Goal: Information Seeking & Learning: Learn about a topic

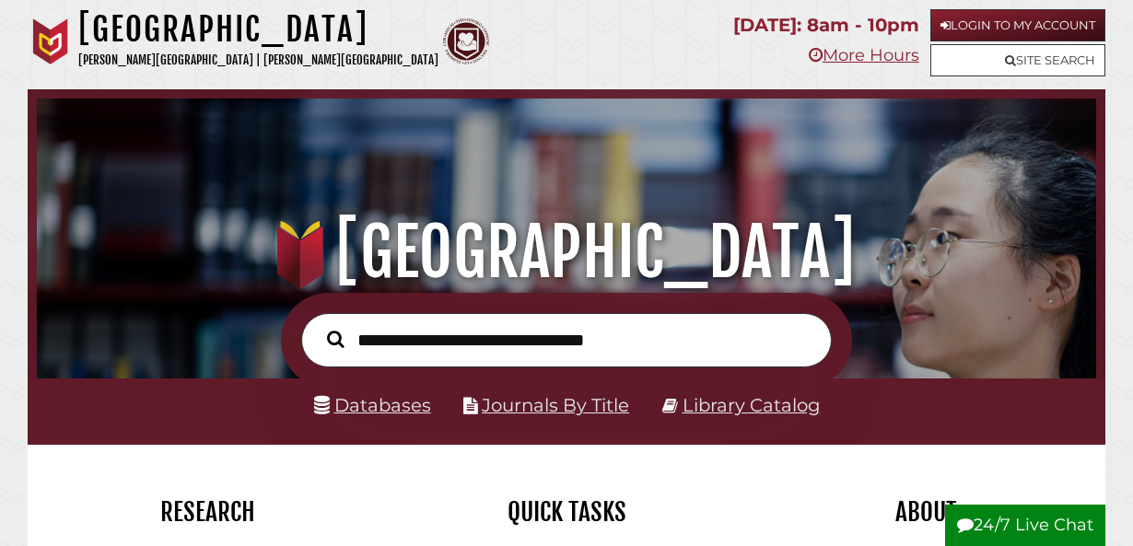
scroll to position [92, 0]
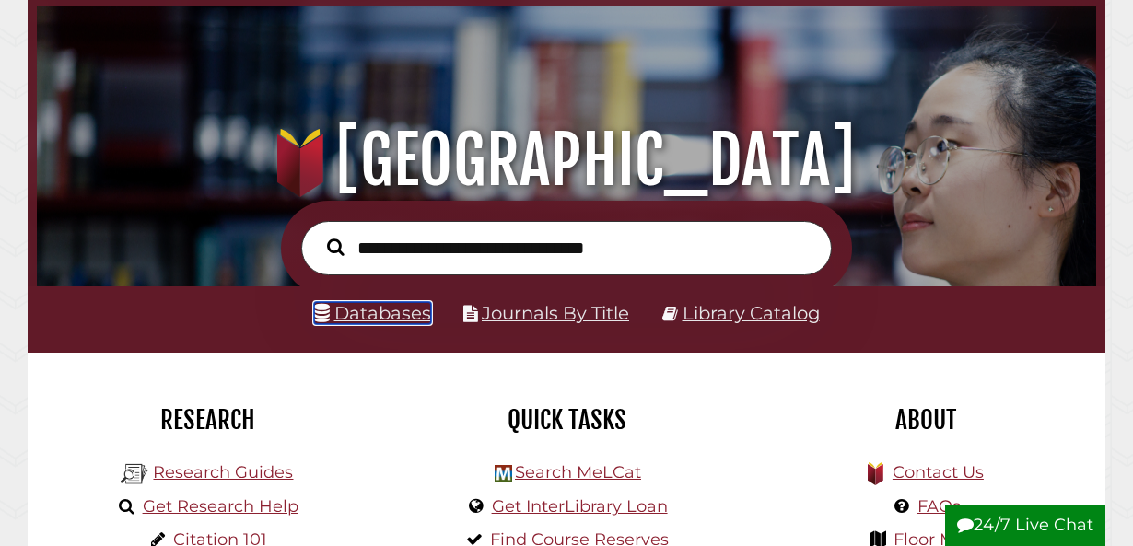
click at [365, 317] on link "Databases" at bounding box center [372, 313] width 117 height 22
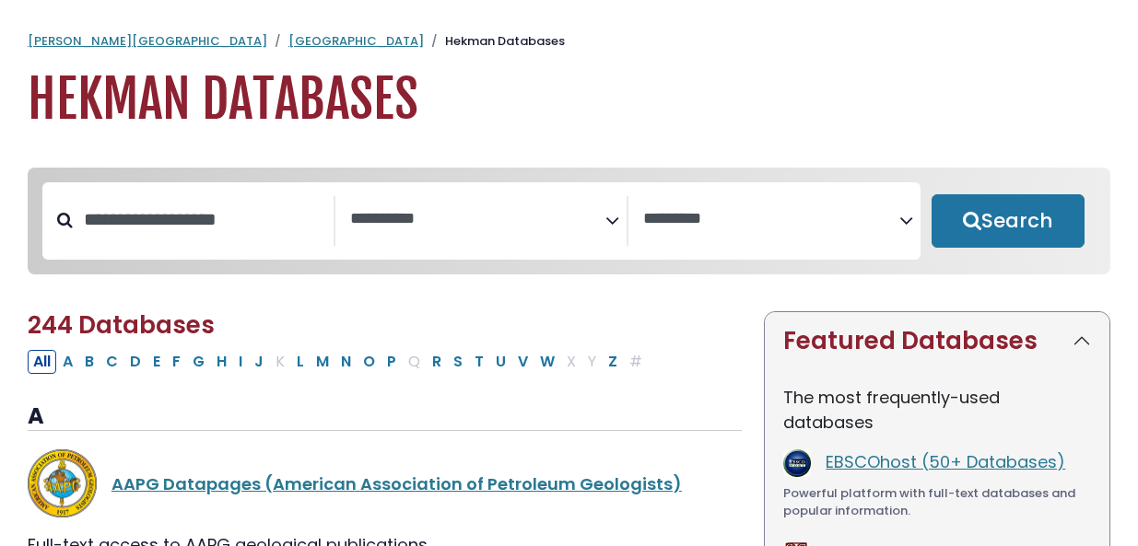
select select "Database Subject Filter"
select select "Database Vendors Filter"
click at [153, 371] on button "E" at bounding box center [156, 362] width 18 height 24
select select "Database Subject Filter"
select select "Database Vendors Filter"
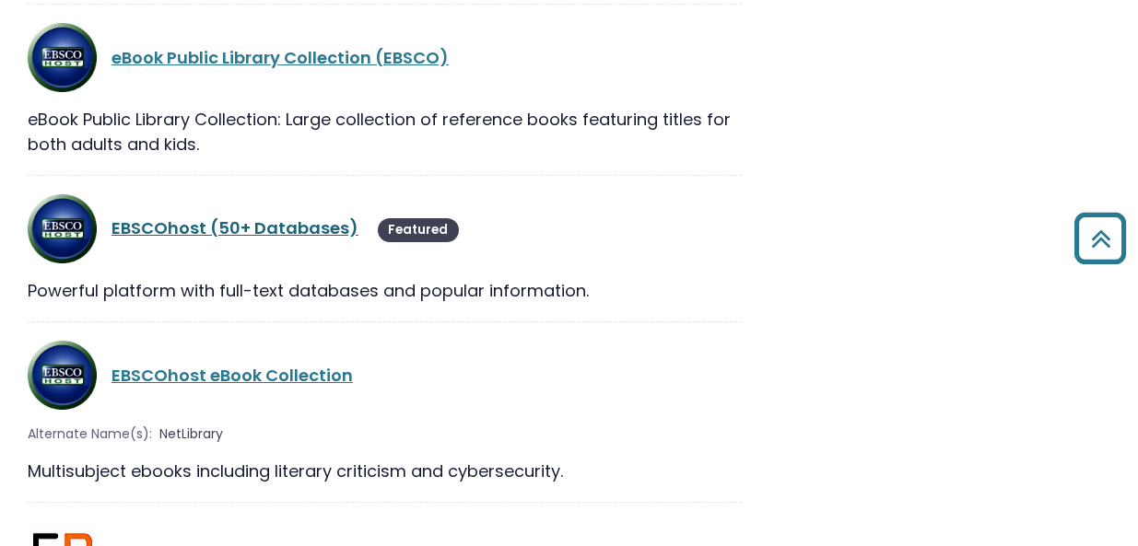
scroll to position [2119, 0]
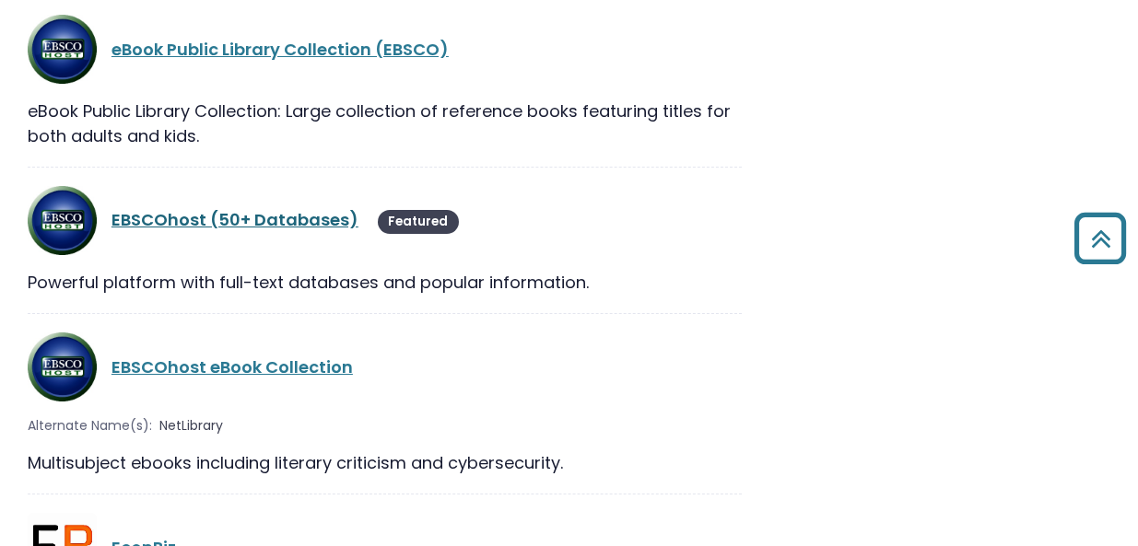
click at [184, 208] on link "EBSCOhost (50+ Databases)" at bounding box center [234, 219] width 247 height 23
click at [324, 208] on link "EBSCOhost (50+ Databases)" at bounding box center [234, 219] width 247 height 23
